Goal: Find specific page/section: Find specific page/section

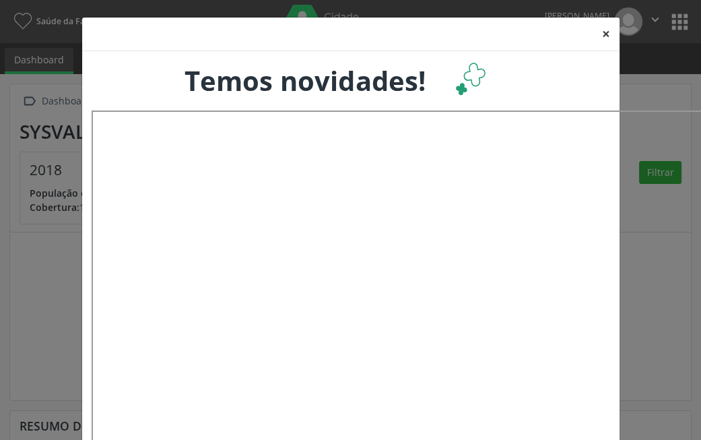
click at [611, 35] on button "×" at bounding box center [606, 34] width 27 height 33
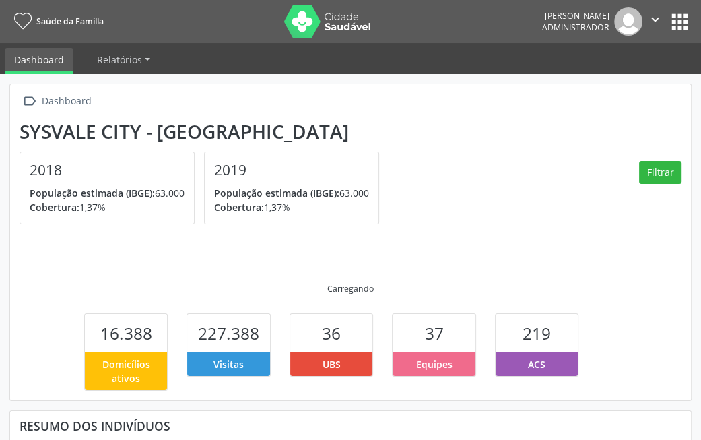
click at [672, 18] on button "apps" at bounding box center [680, 22] width 24 height 24
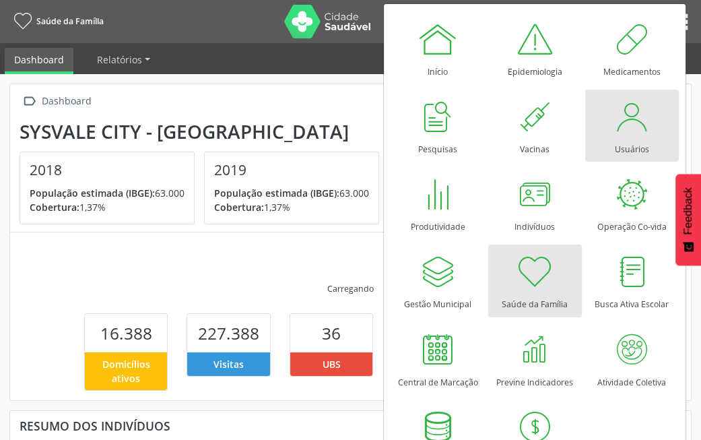
click at [651, 129] on link "Usuários" at bounding box center [632, 126] width 94 height 72
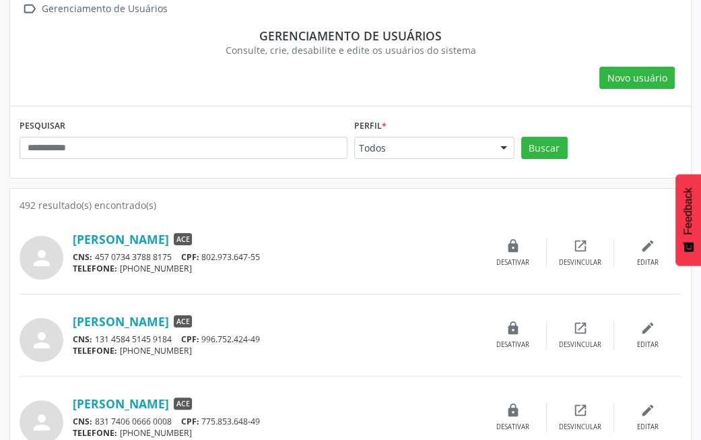
scroll to position [77, 0]
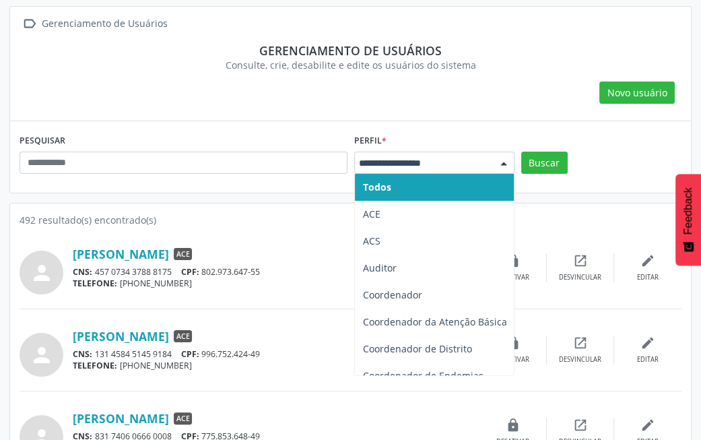
click at [459, 153] on div at bounding box center [434, 163] width 160 height 23
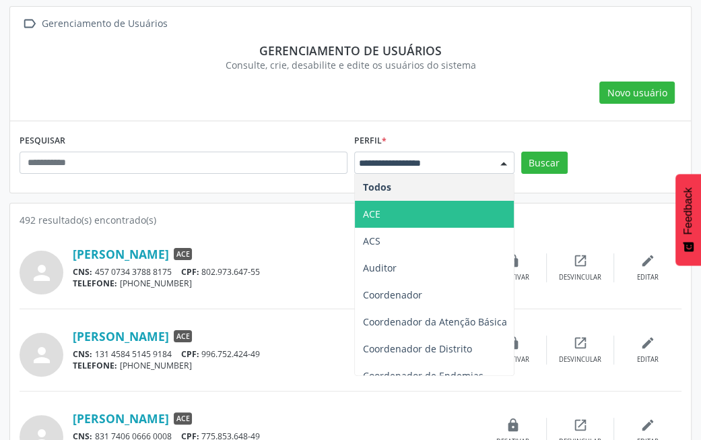
click at [394, 220] on span "ACE" at bounding box center [435, 214] width 160 height 27
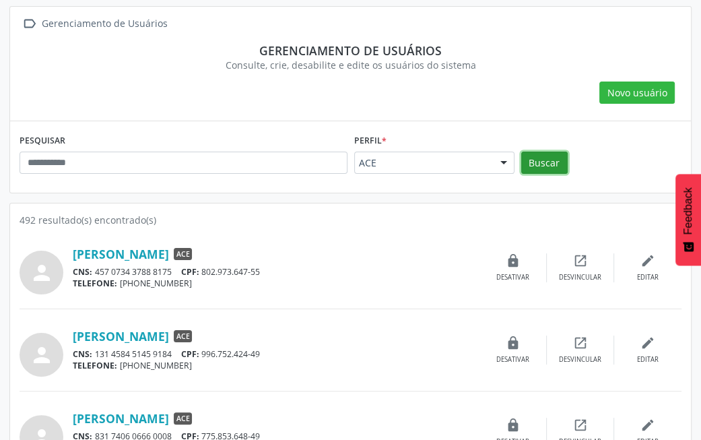
click at [539, 166] on button "Buscar" at bounding box center [544, 163] width 46 height 23
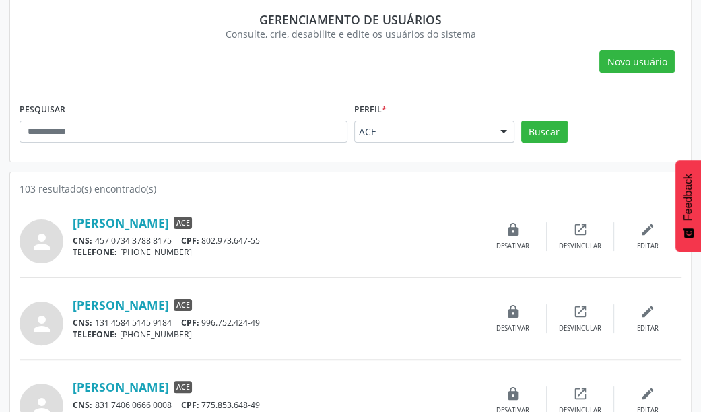
scroll to position [155, 0]
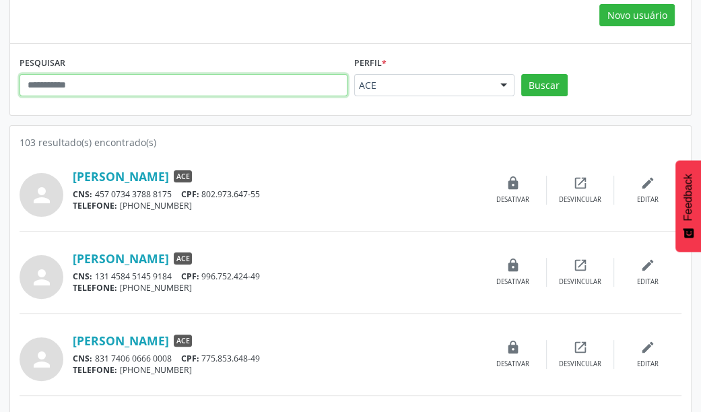
click at [103, 86] on input "text" at bounding box center [184, 85] width 328 height 23
type input "********"
click at [521, 74] on button "Buscar" at bounding box center [544, 85] width 46 height 23
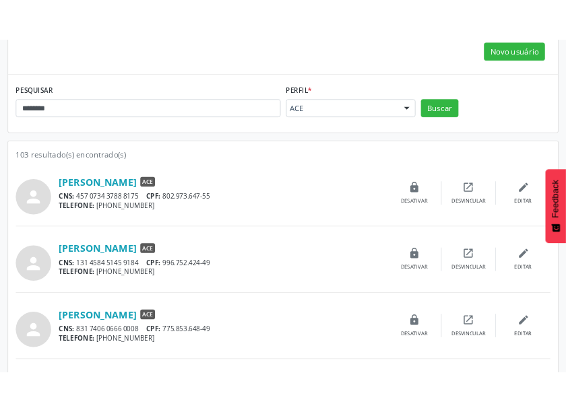
scroll to position [0, 0]
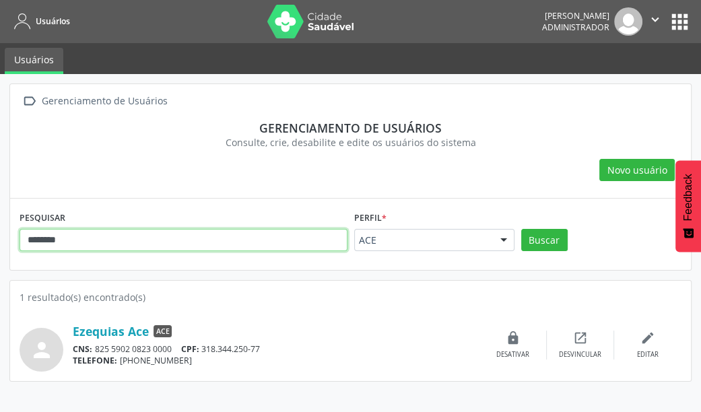
click at [98, 240] on input "********" at bounding box center [184, 240] width 328 height 23
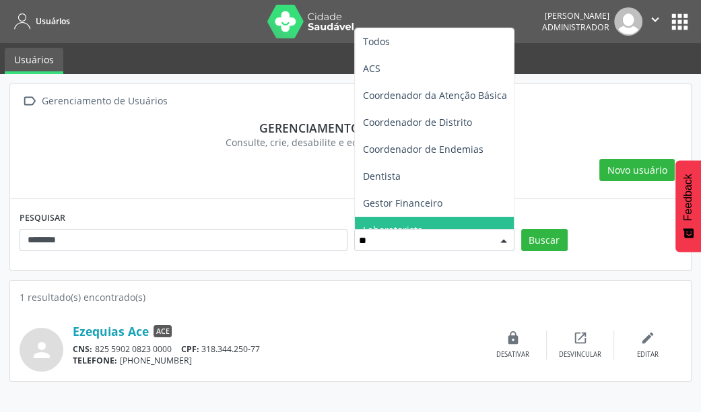
type input "***"
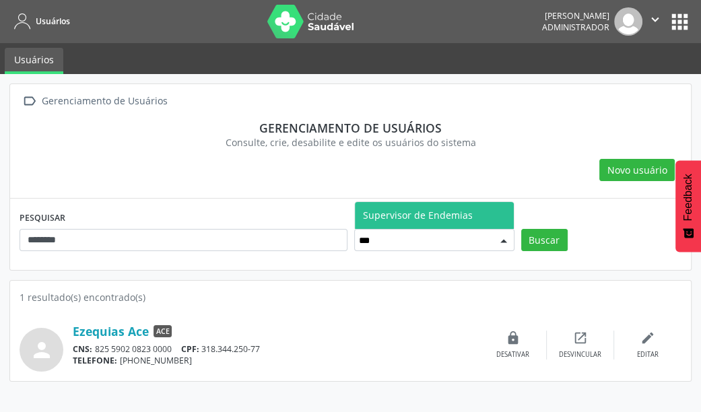
click at [444, 217] on span "Supervisor de Endemias" at bounding box center [418, 215] width 110 height 13
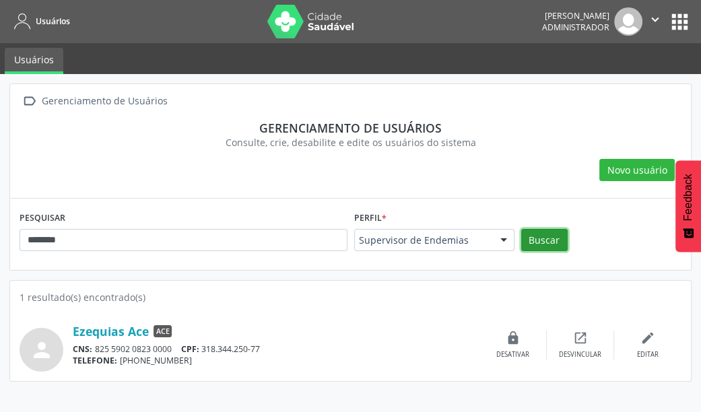
click at [554, 249] on button "Buscar" at bounding box center [544, 240] width 46 height 23
